Goal: Information Seeking & Learning: Learn about a topic

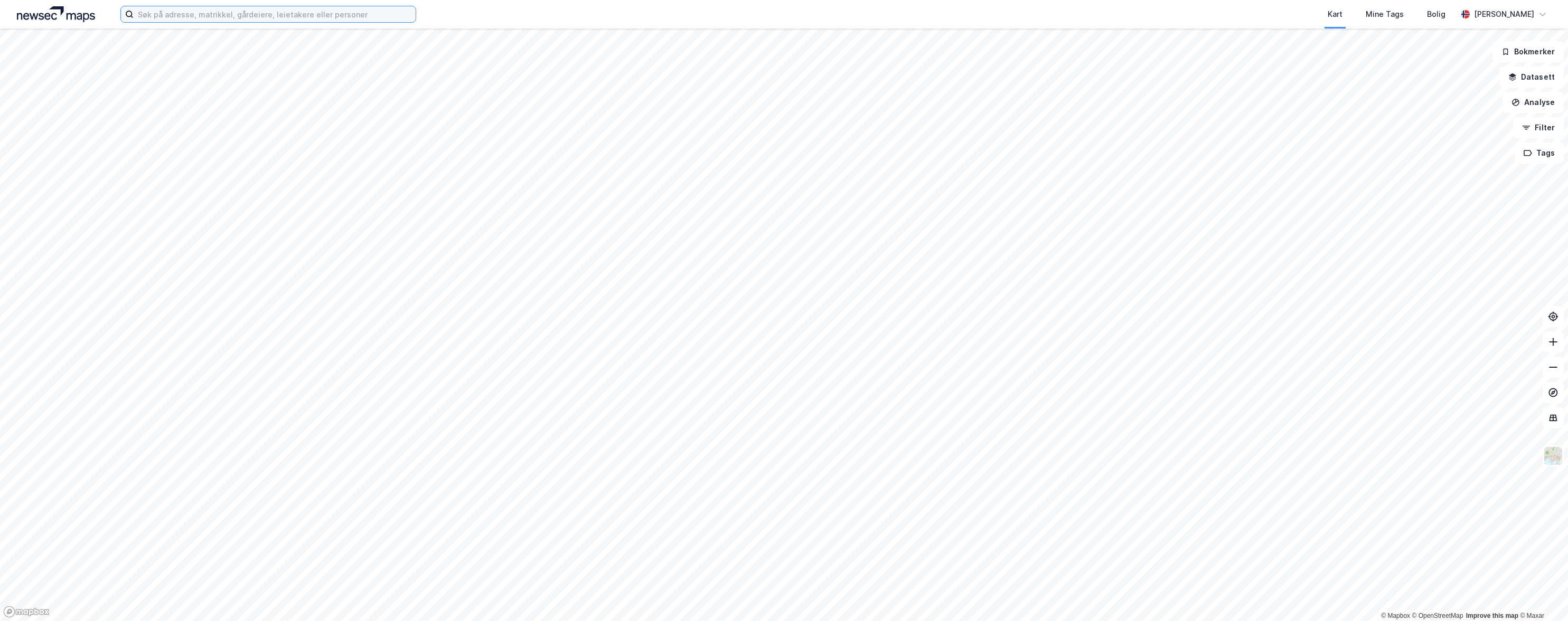
click at [201, 12] on input at bounding box center [275, 14] width 282 height 16
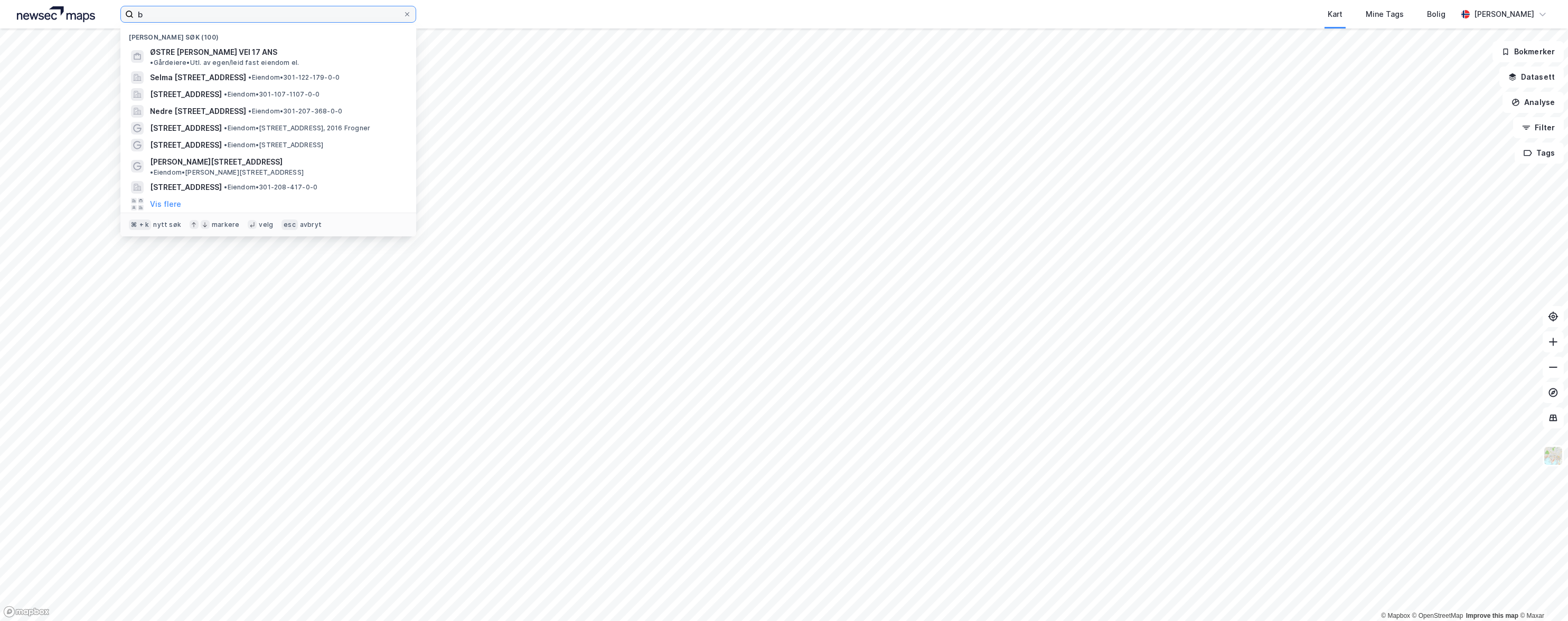
type input "b"
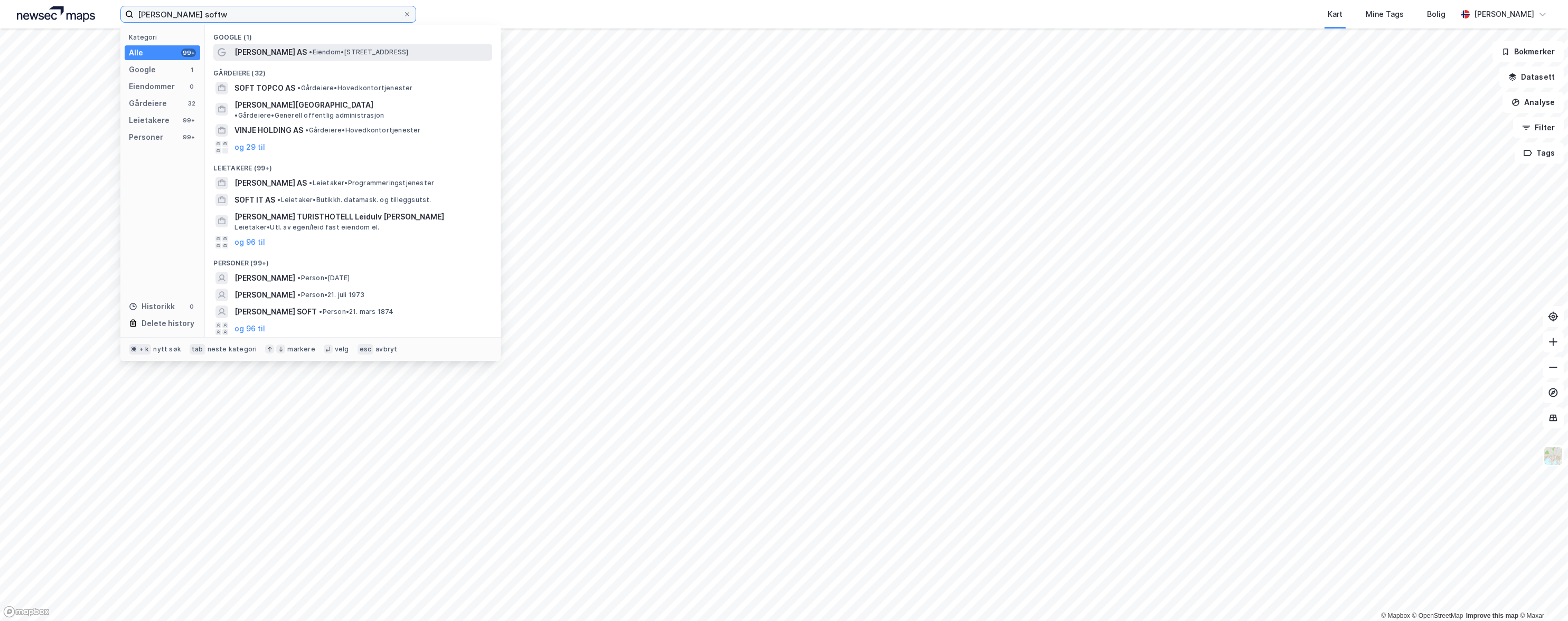
type input "[PERSON_NAME] softw"
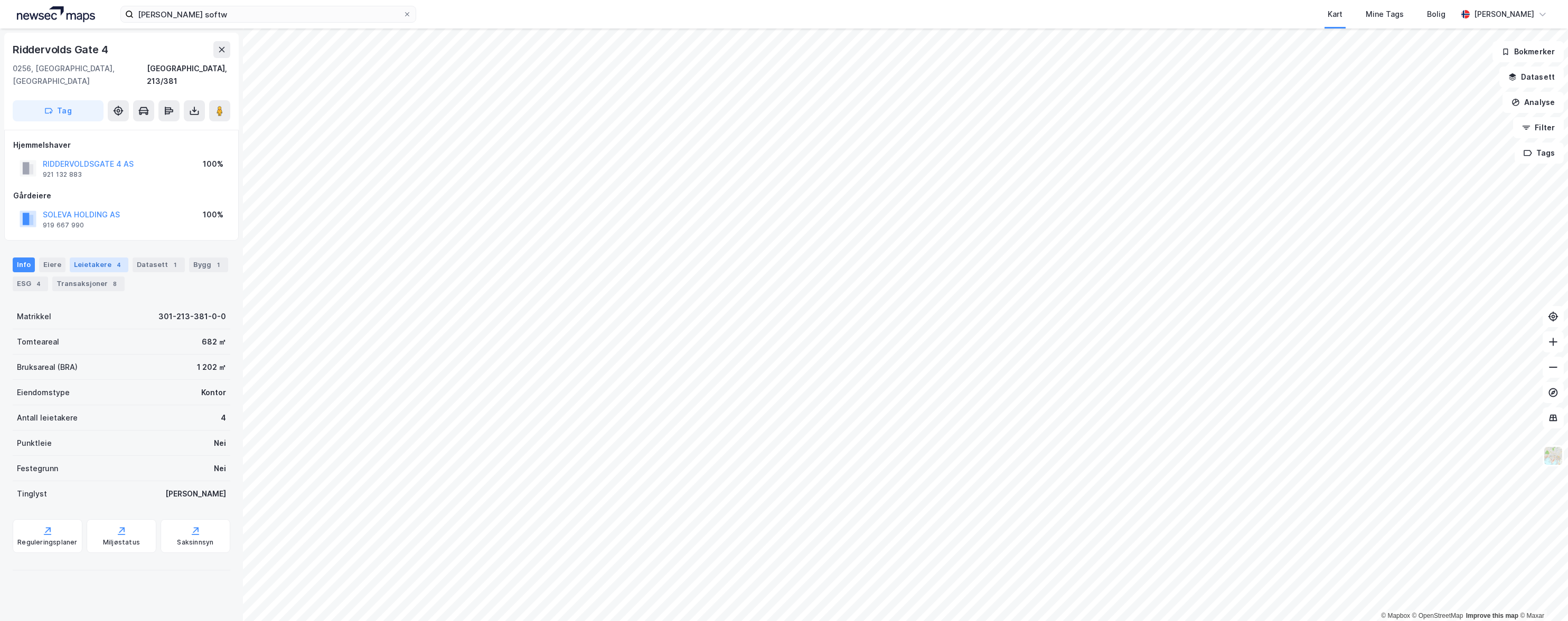
click at [86, 257] on div "Leietakere 4" at bounding box center [99, 265] width 58 height 15
